Goal: Communication & Community: Ask a question

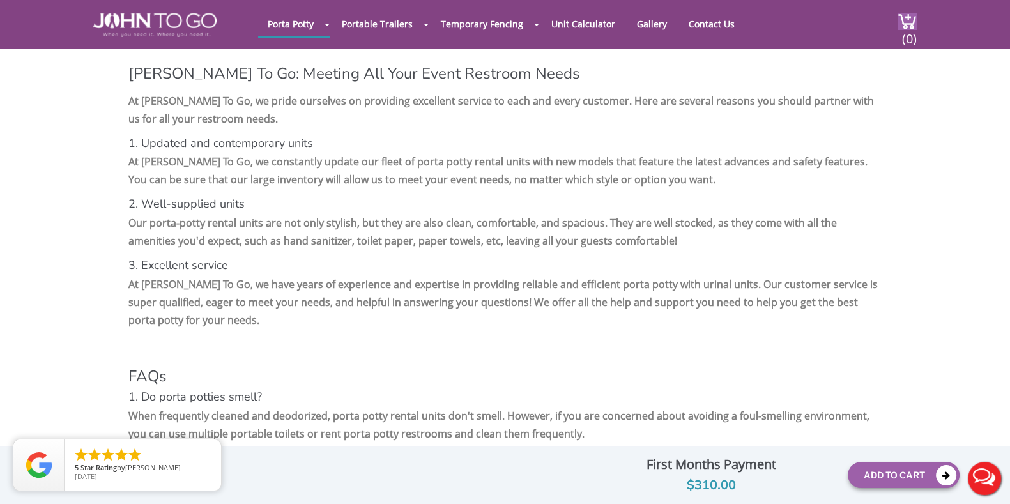
scroll to position [2556, 0]
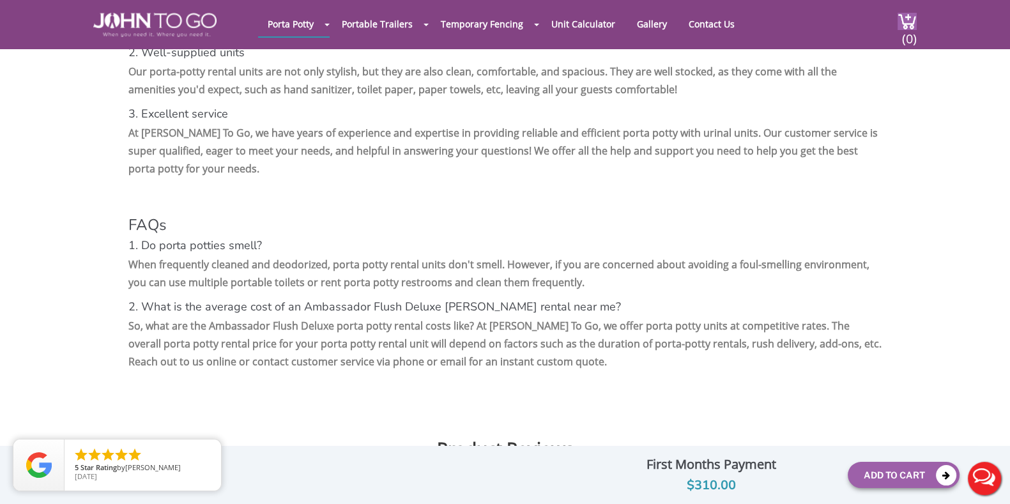
click at [703, 470] on div "First Months Payment" at bounding box center [712, 465] width 254 height 22
click at [705, 467] on div "First Months Payment" at bounding box center [712, 465] width 254 height 22
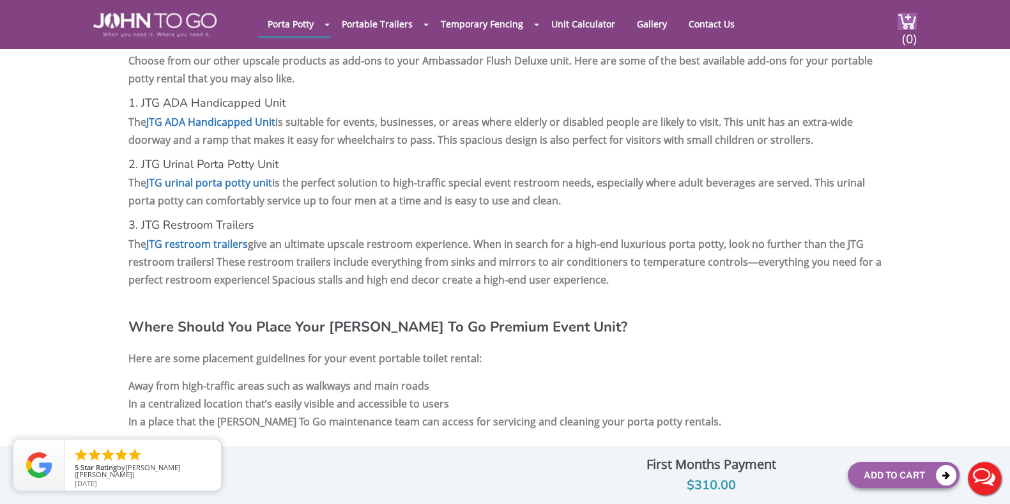
scroll to position [1598, 0]
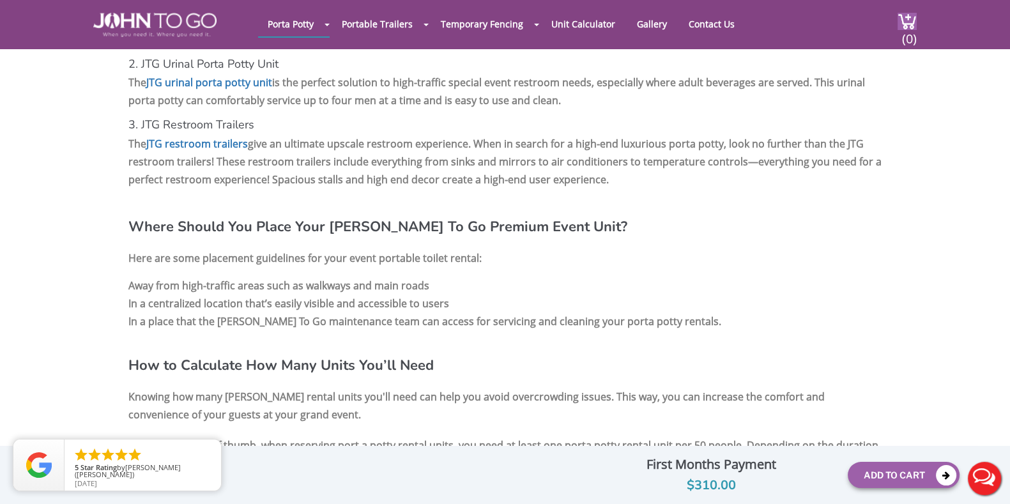
click at [336, 493] on div "JTG Ambassador Flush Deluxe Optional Insurance $ Servicing charges $ Attach Loc…" at bounding box center [504, 474] width 909 height 45
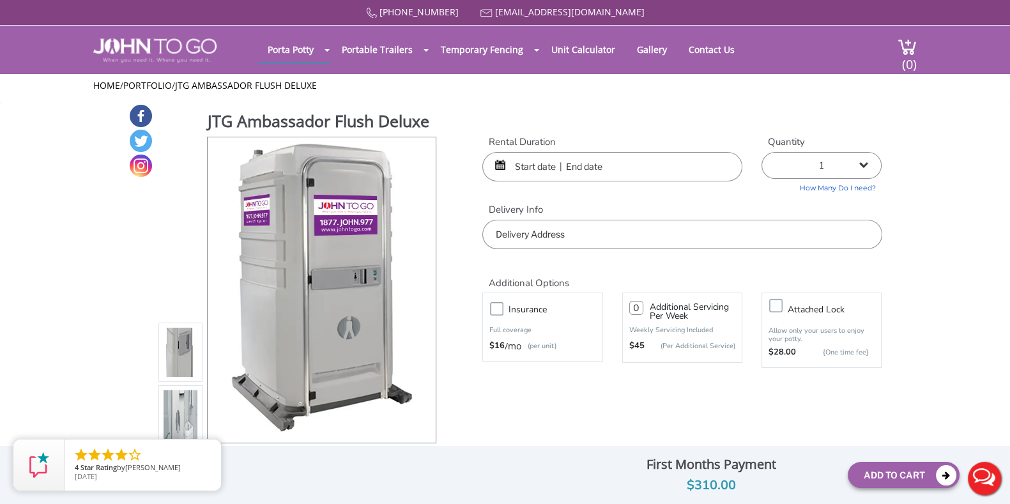
scroll to position [240, 0]
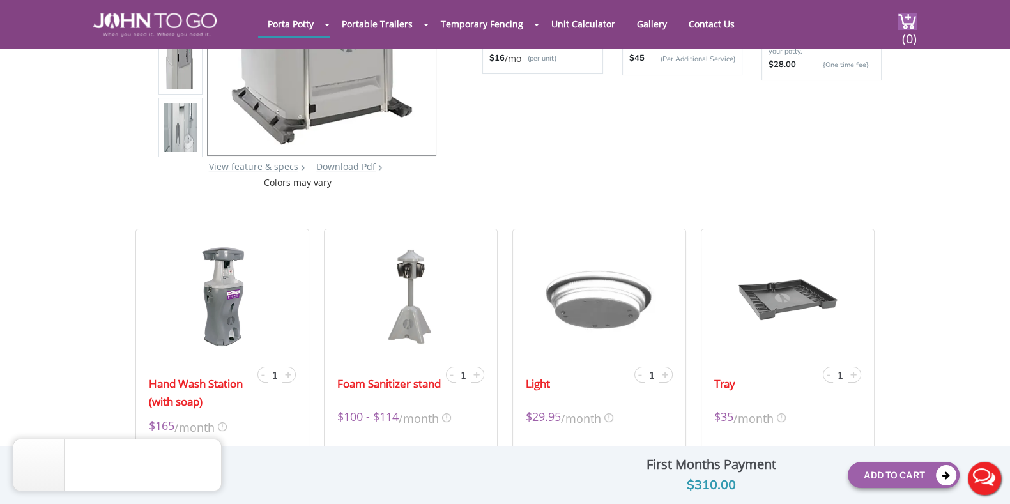
click at [210, 453] on icon "close" at bounding box center [208, 452] width 13 height 13
click at [141, 475] on span "11/12/23" at bounding box center [143, 476] width 136 height 7
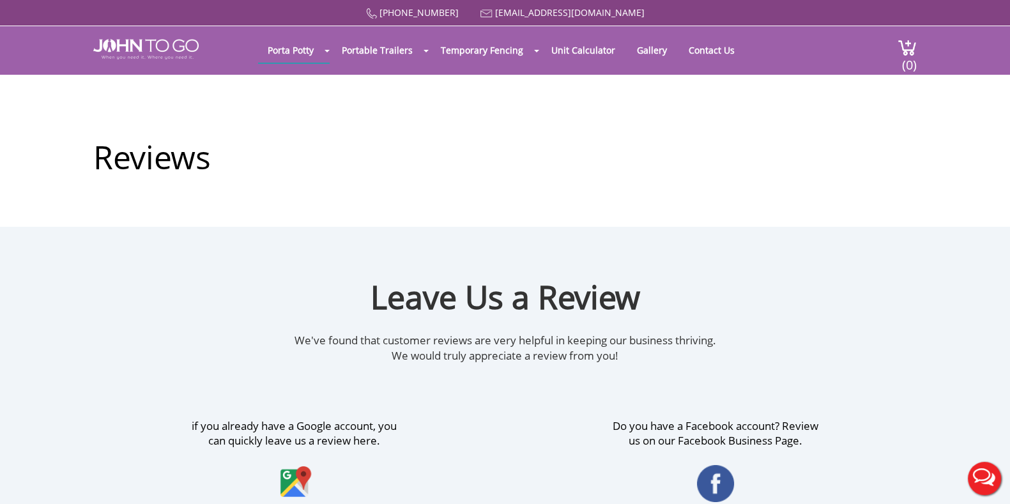
click at [982, 485] on button "Live Chat" at bounding box center [984, 478] width 51 height 51
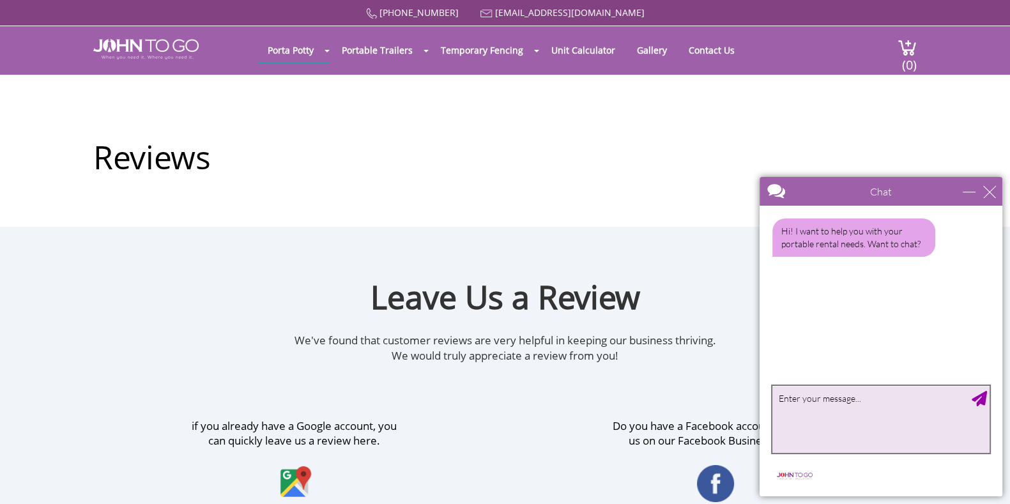
click at [865, 411] on textarea "type your message" at bounding box center [881, 419] width 217 height 67
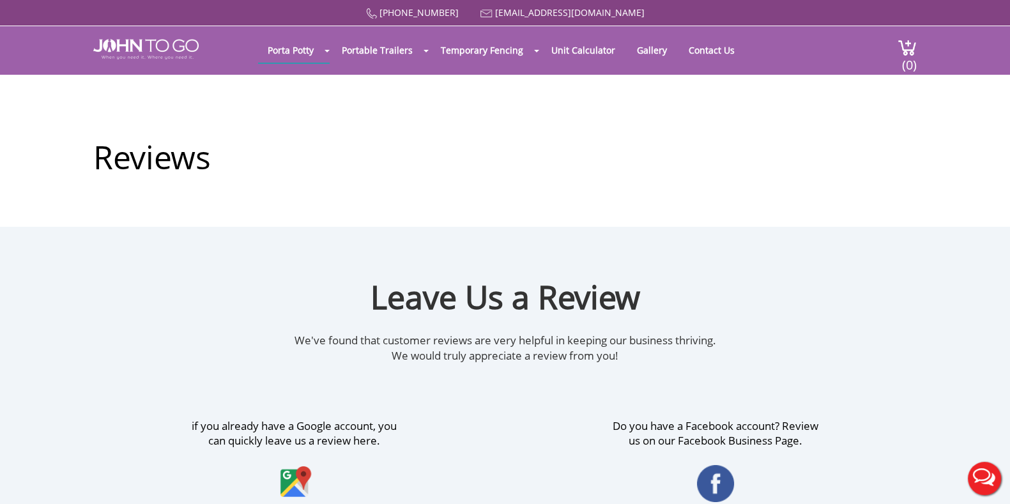
click at [380, 52] on div at bounding box center [505, 252] width 1010 height 504
click at [374, 53] on link "Portable Trailers" at bounding box center [377, 50] width 90 height 25
click at [989, 472] on button "Live Chat" at bounding box center [984, 478] width 51 height 51
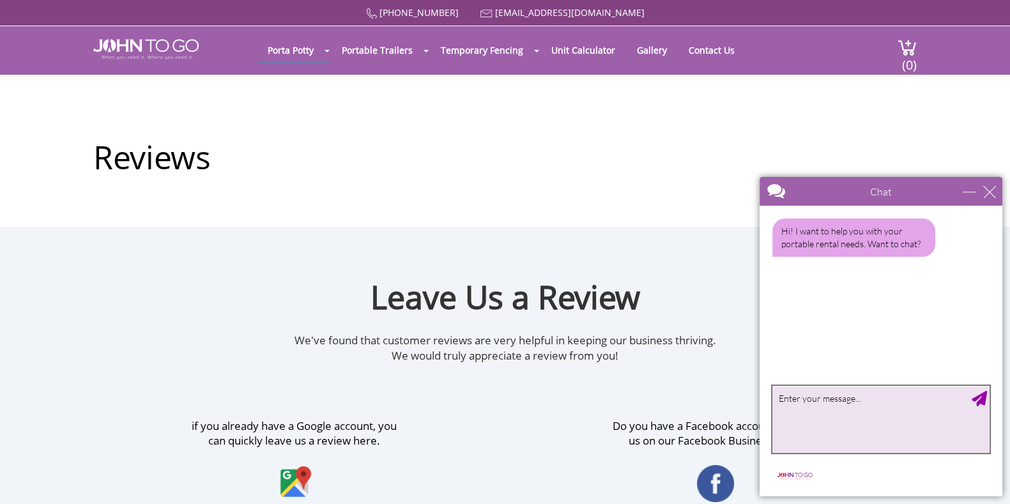
click at [837, 408] on textarea "type your message" at bounding box center [881, 419] width 217 height 67
click at [840, 406] on textarea "Hello, i called last week and requested a quote for My company Metro-wall. I ha…" at bounding box center [881, 419] width 217 height 67
drag, startPoint x: 803, startPoint y: 394, endPoint x: 824, endPoint y: 396, distance: 21.9
click at [807, 396] on textarea "Hello, i called last week and requested a quote for My company Metro-wall. I ha…" at bounding box center [881, 419] width 217 height 67
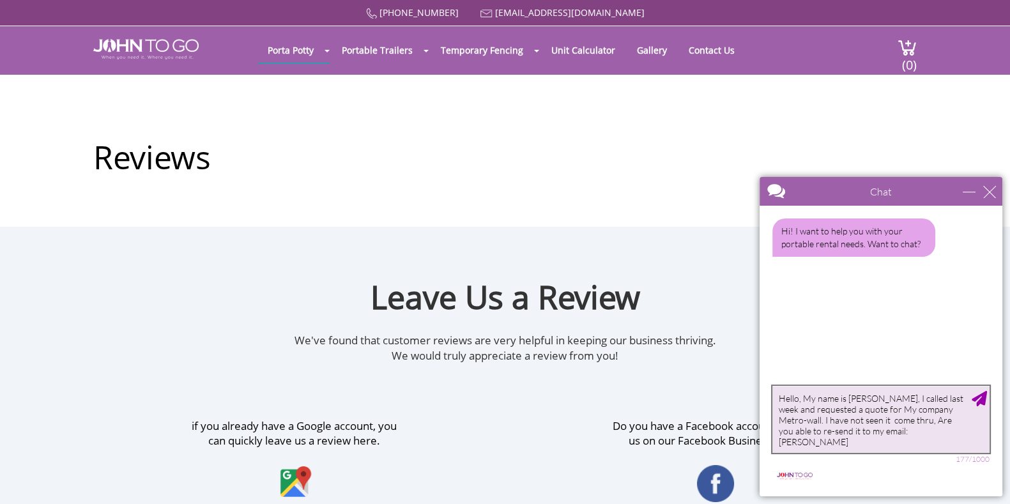
click at [938, 420] on textarea "Hello, My name is [PERSON_NAME], I called last week and requested a quote for M…" at bounding box center [881, 419] width 217 height 67
click at [929, 437] on textarea "Hello, My name is [PERSON_NAME], I called last week and requested a quote for M…" at bounding box center [881, 419] width 217 height 67
type textarea "Hello, My name is [PERSON_NAME], I called last week and requested a quote for M…"
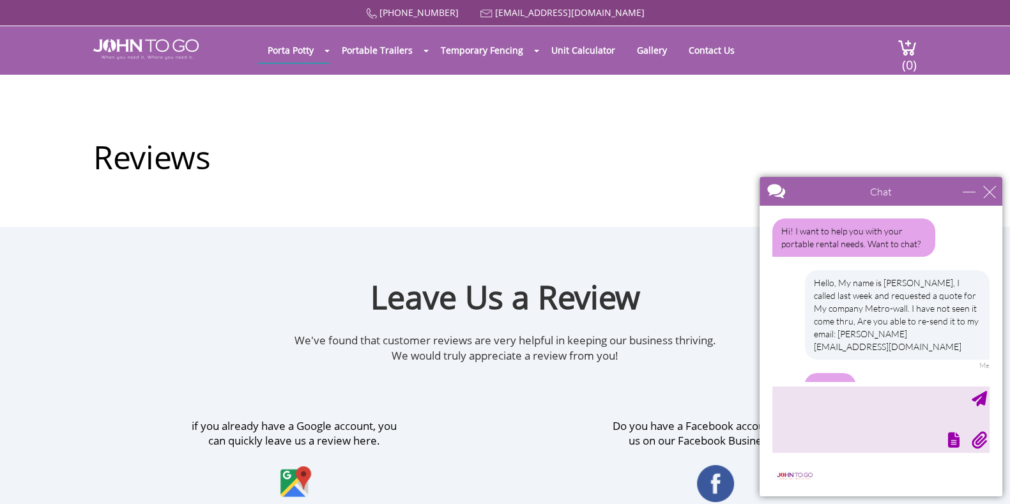
click at [908, 333] on div "Hello, My name is [PERSON_NAME], I called last week and requested a quote for M…" at bounding box center [897, 314] width 185 height 89
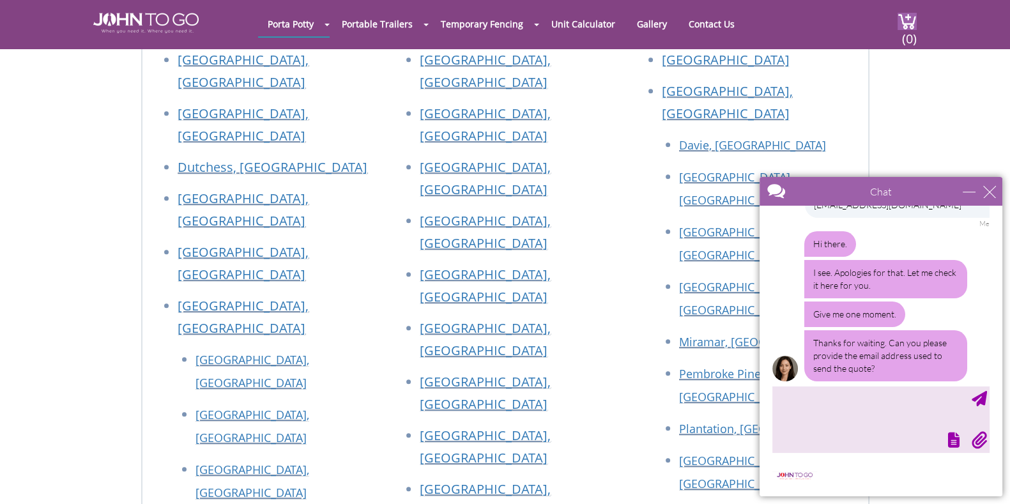
scroll to position [1038, 0]
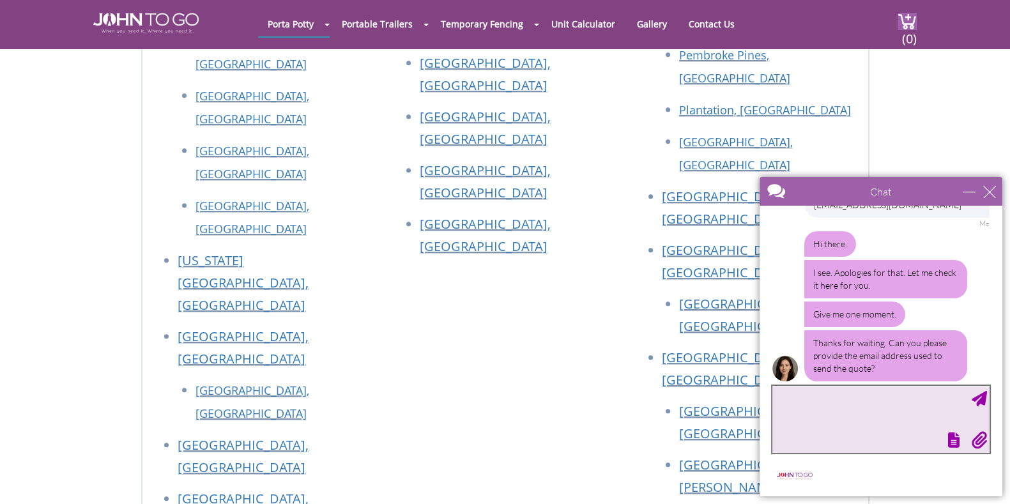
drag, startPoint x: 802, startPoint y: 414, endPoint x: 812, endPoint y: 410, distance: 11.2
click at [803, 412] on textarea "type your message" at bounding box center [881, 419] width 217 height 67
click at [876, 421] on textarea "i spoke to Rep over the phone and asked for the quote to be sent to [PERSON_NAM…" at bounding box center [881, 419] width 217 height 67
click at [837, 410] on textarea "i spoke to Rep over the phone and asked for the quote to be sent to [PERSON_NAM…" at bounding box center [881, 419] width 217 height 67
click at [784, 400] on textarea "i spoke to Rep over the phone and asked for the quote to be sent to [PERSON_NAM…" at bounding box center [881, 419] width 217 height 67
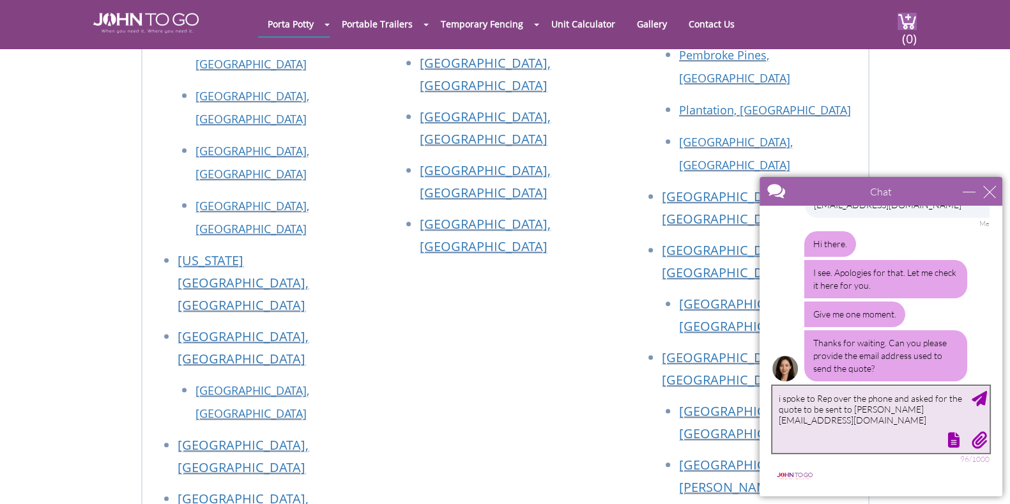
drag, startPoint x: 784, startPoint y: 400, endPoint x: 794, endPoint y: 401, distance: 10.3
click at [785, 400] on textarea "i spoke to Rep over the phone and asked for the quote to be sent to [PERSON_NAM…" at bounding box center [881, 419] width 217 height 67
type textarea "I spoke to Rep over the phone and asked for the quote to be sent to [PERSON_NAM…"
click at [828, 417] on textarea "I spoke to Rep over the phone and asked for the quote to be sent to [PERSON_NAM…" at bounding box center [881, 419] width 217 height 67
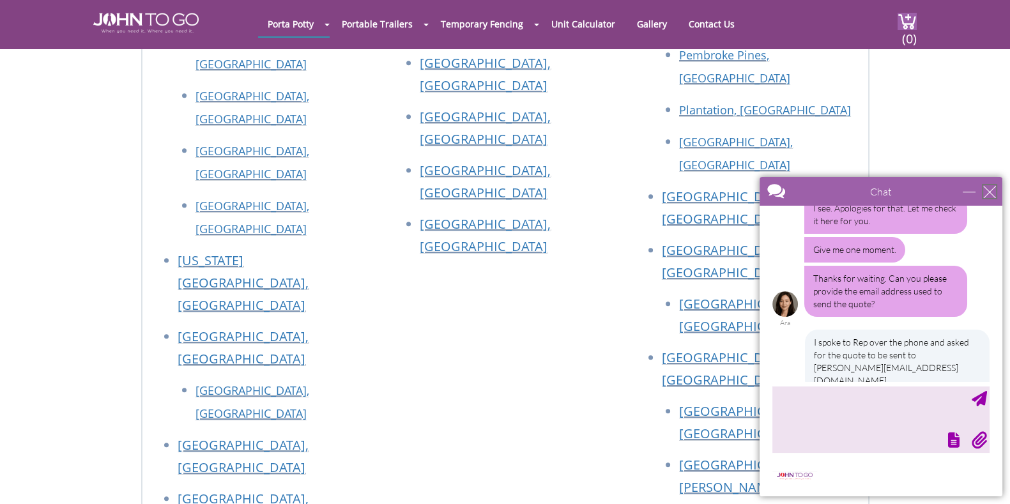
click at [993, 197] on div "close" at bounding box center [990, 191] width 13 height 13
type input "Continue Chat"
type input "End Chat"
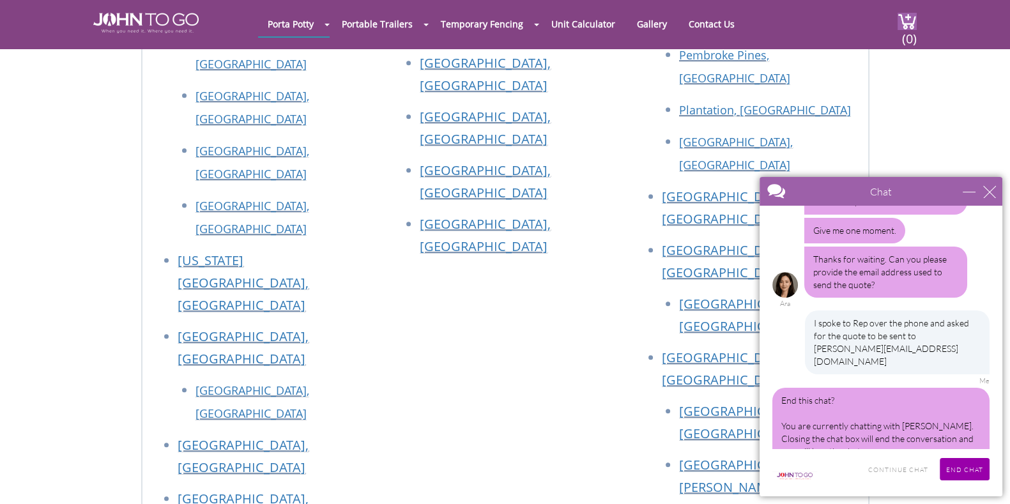
click at [785, 346] on div "I spoke to Rep over the phone and asked for the quote to be sent to [PERSON_NAM…" at bounding box center [881, 348] width 217 height 74
click at [884, 467] on input "Continue Chat" at bounding box center [898, 469] width 73 height 22
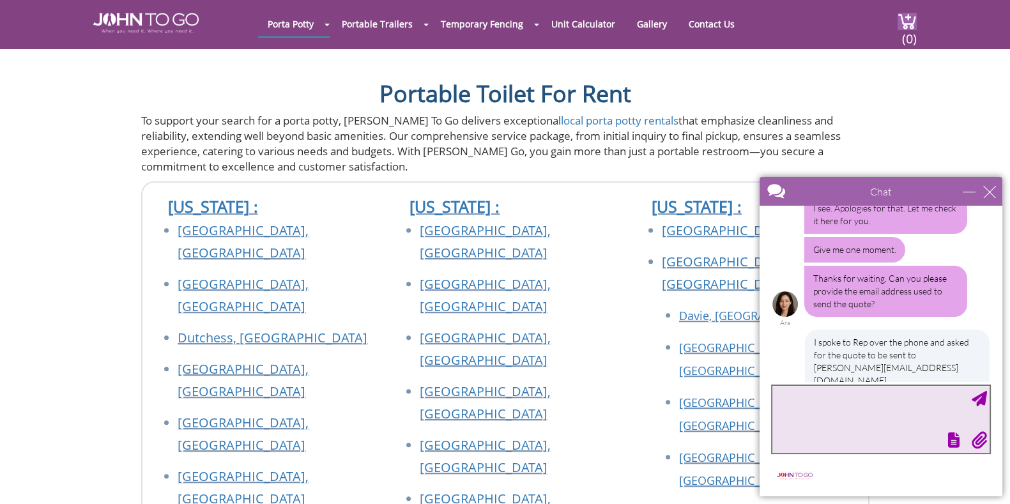
scroll to position [399, 0]
